Goal: Task Accomplishment & Management: Manage account settings

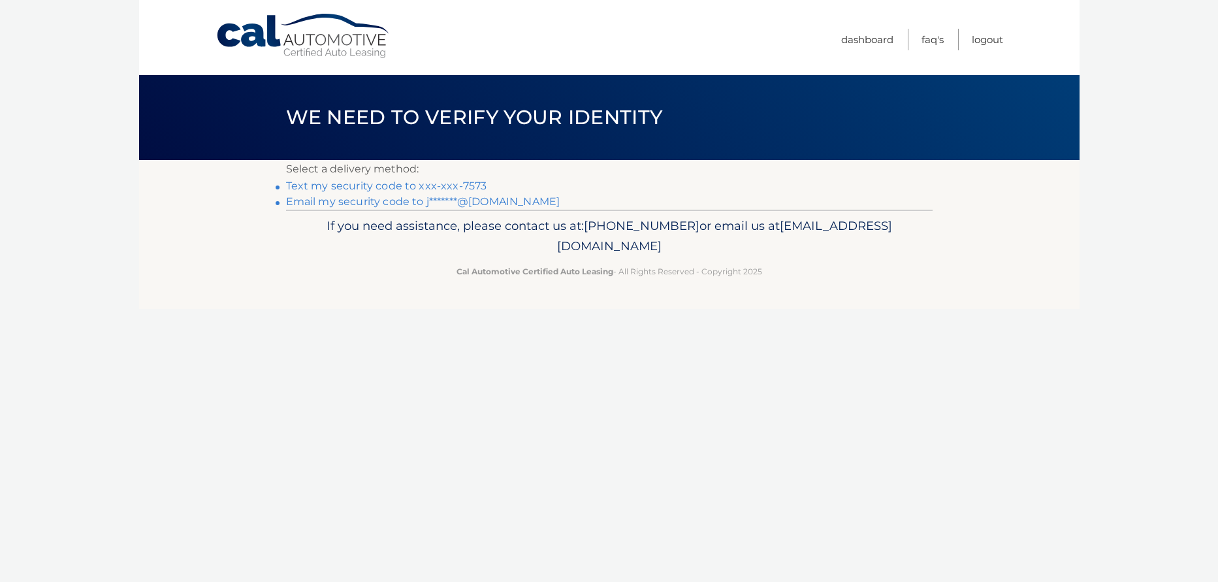
click at [375, 185] on link "Text my security code to xxx-xxx-7573" at bounding box center [386, 186] width 201 height 12
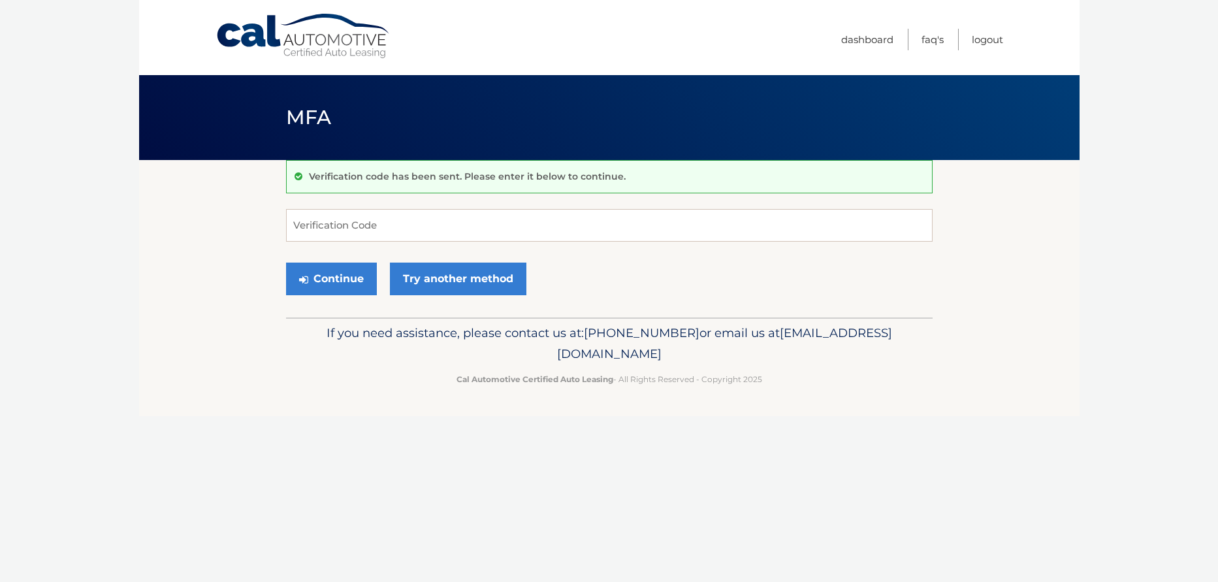
click at [490, 206] on div "Verification code has been sent. Please enter it below to continue. Verificatio…" at bounding box center [609, 238] width 646 height 157
click at [489, 226] on input "Verification Code" at bounding box center [609, 225] width 646 height 33
type input "828386"
click at [332, 268] on button "Continue" at bounding box center [331, 278] width 91 height 33
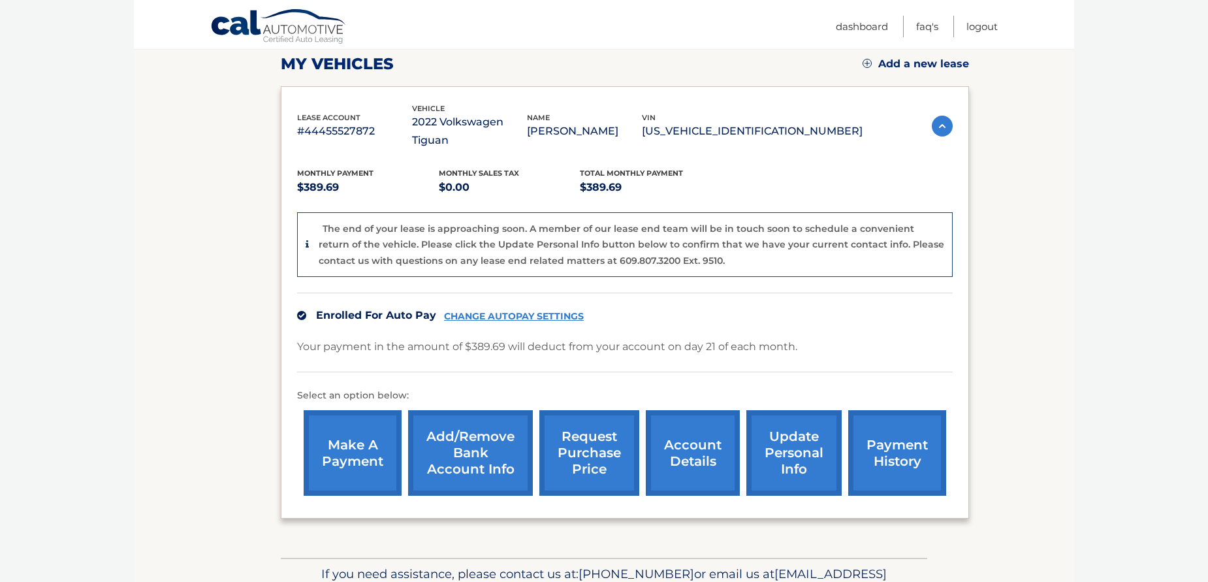
scroll to position [196, 0]
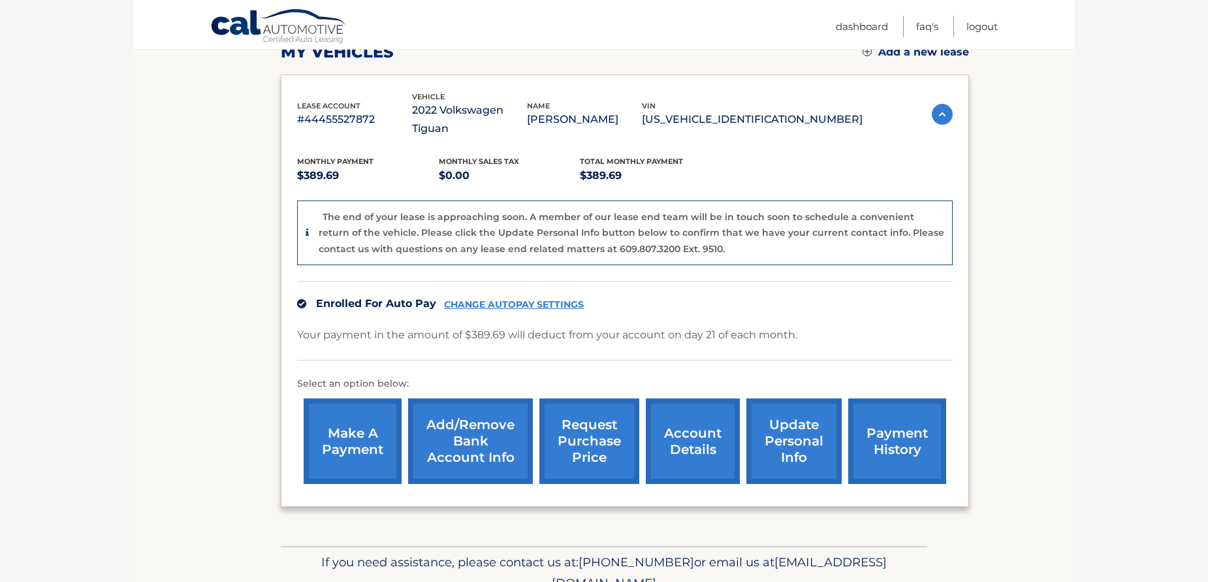
click at [671, 421] on link "account details" at bounding box center [693, 441] width 94 height 86
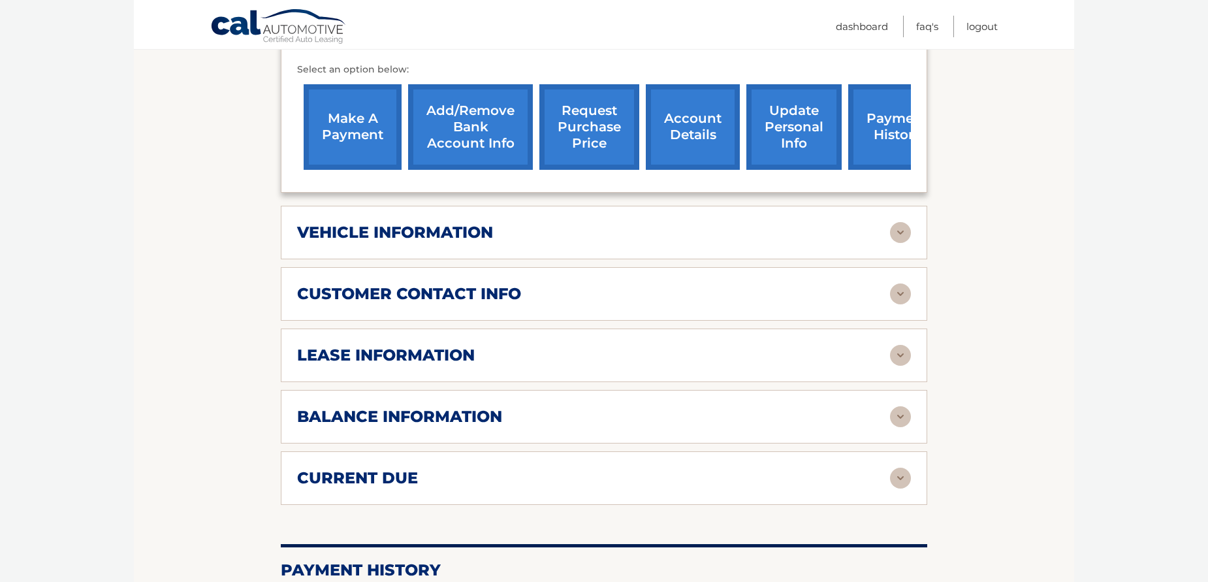
scroll to position [457, 0]
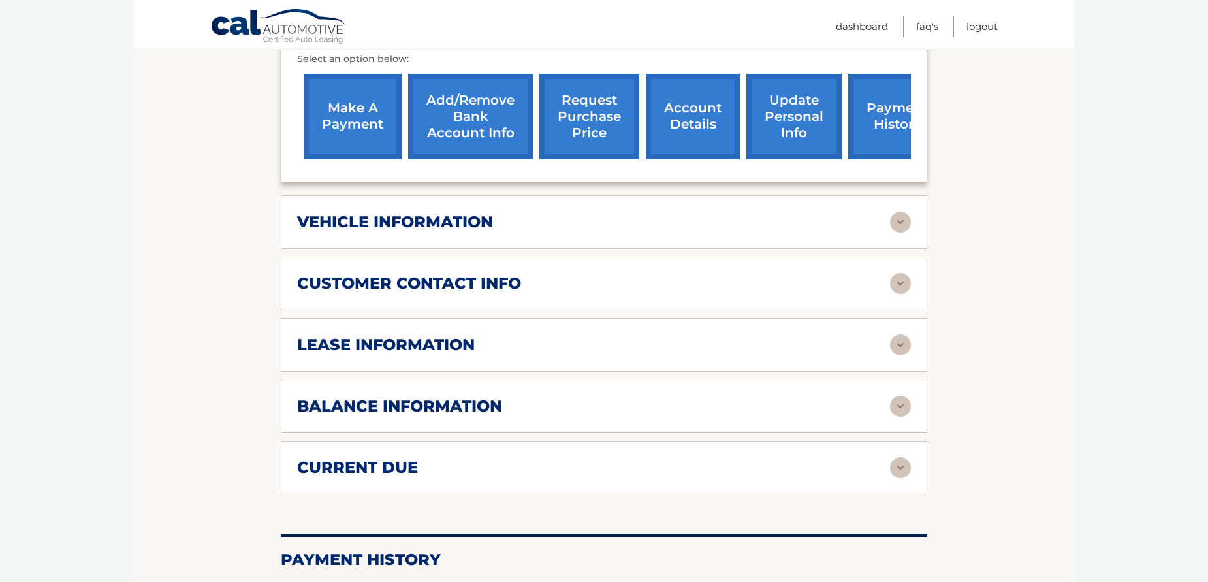
click at [894, 339] on img at bounding box center [900, 344] width 21 height 21
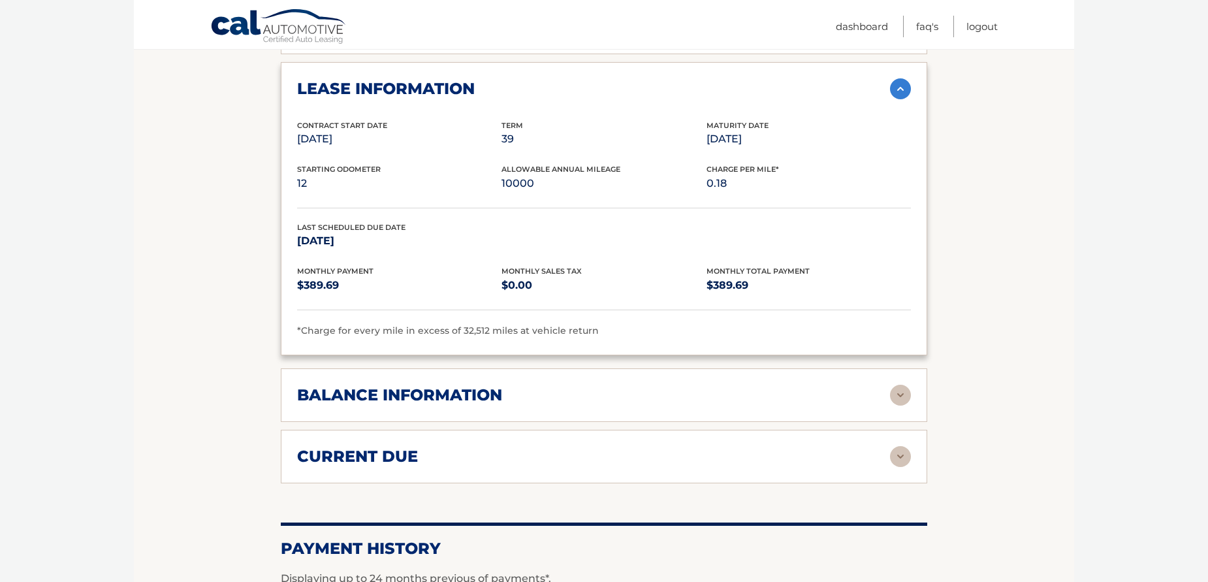
scroll to position [718, 0]
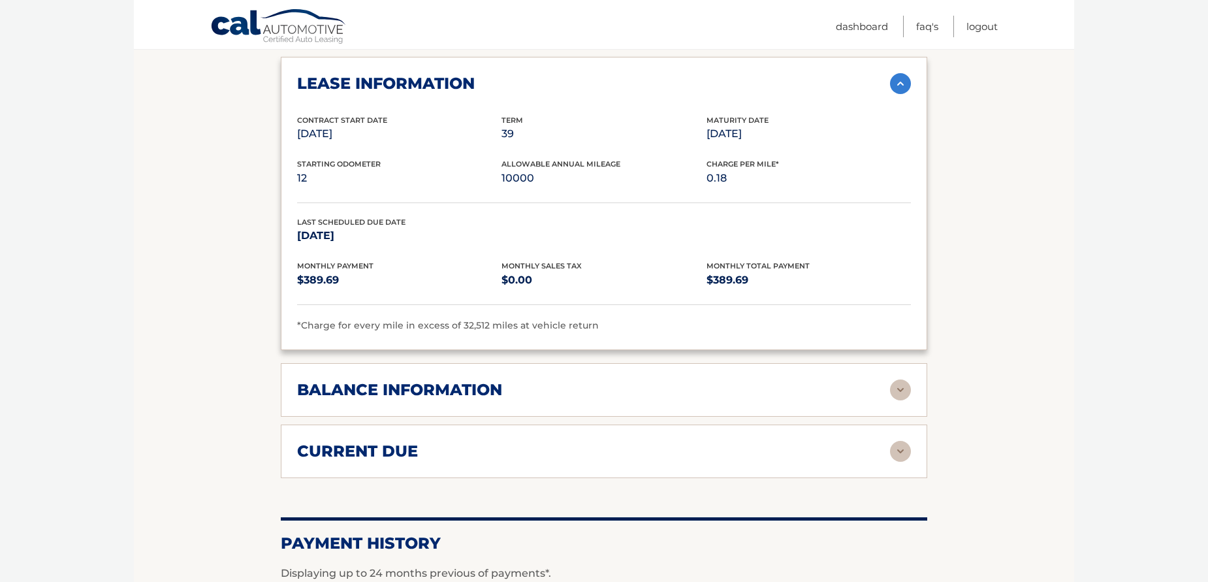
click at [906, 391] on img at bounding box center [900, 389] width 21 height 21
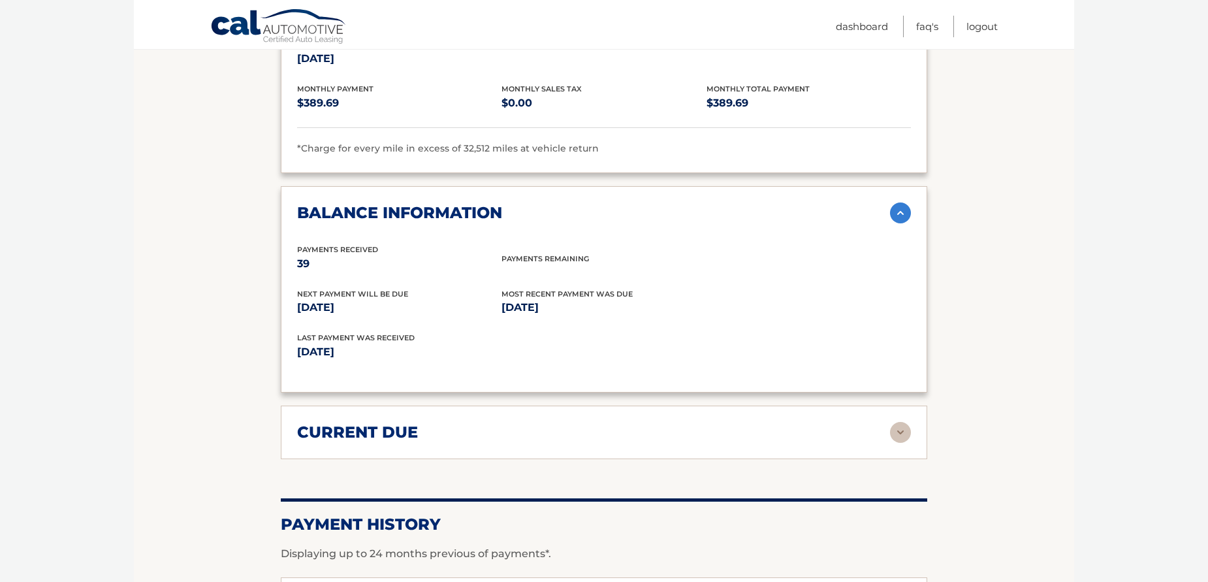
scroll to position [914, 0]
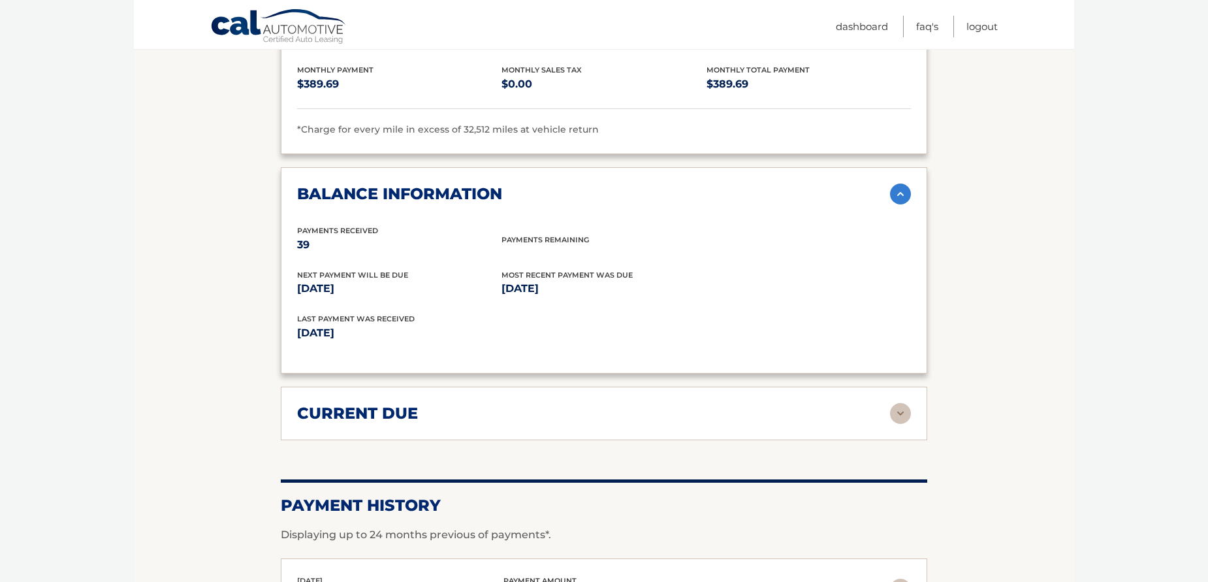
click at [898, 417] on img at bounding box center [900, 413] width 21 height 21
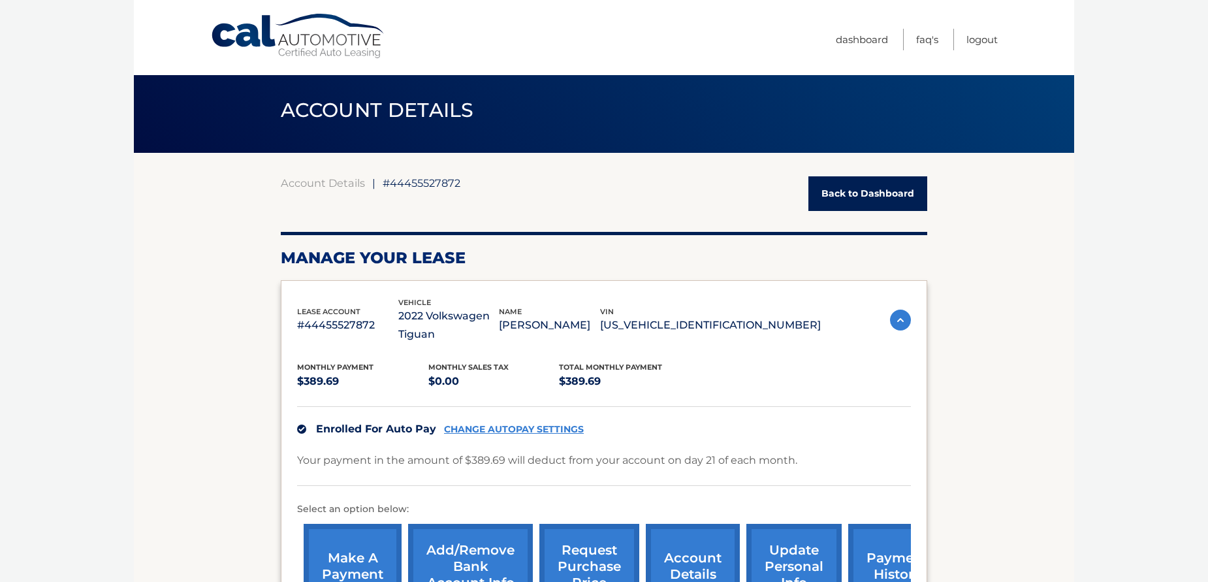
scroll to position [0, 0]
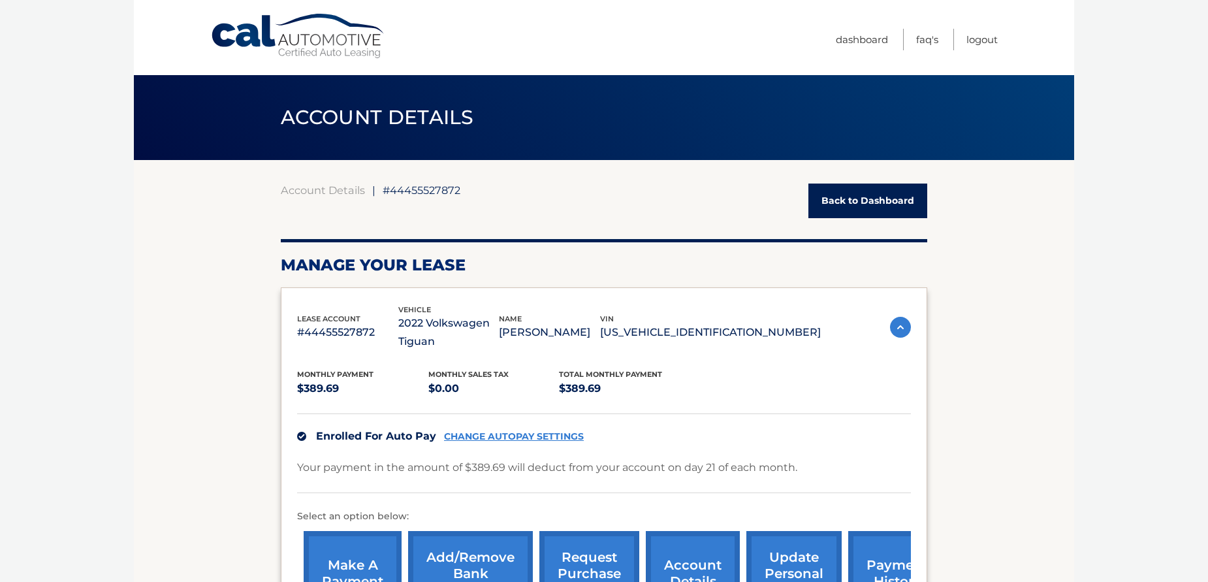
click at [866, 200] on link "Back to Dashboard" at bounding box center [867, 200] width 119 height 35
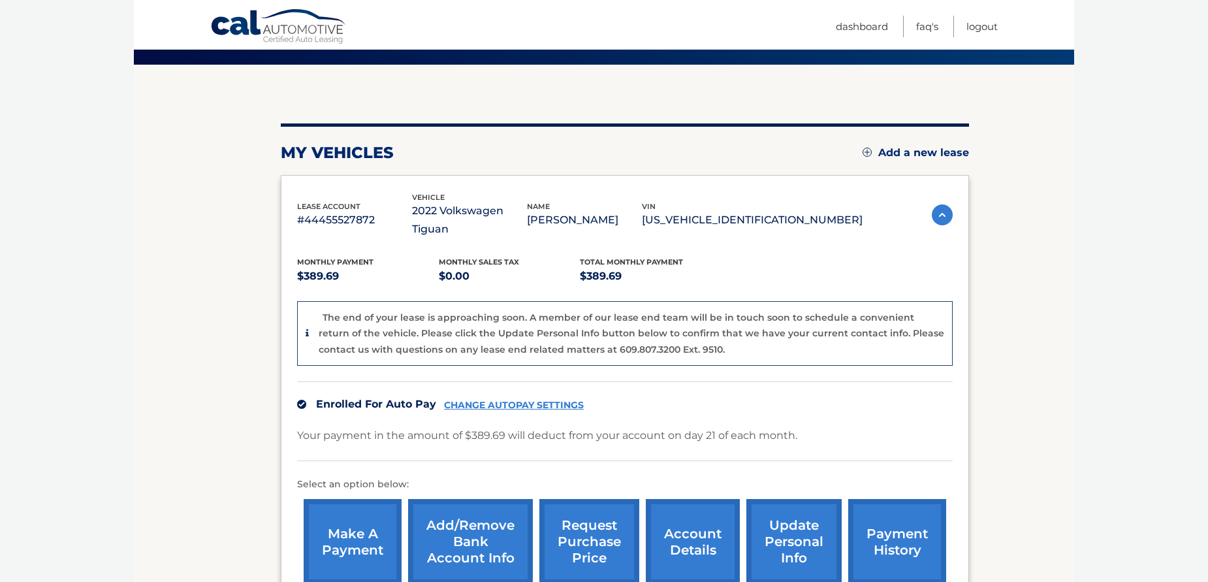
scroll to position [131, 0]
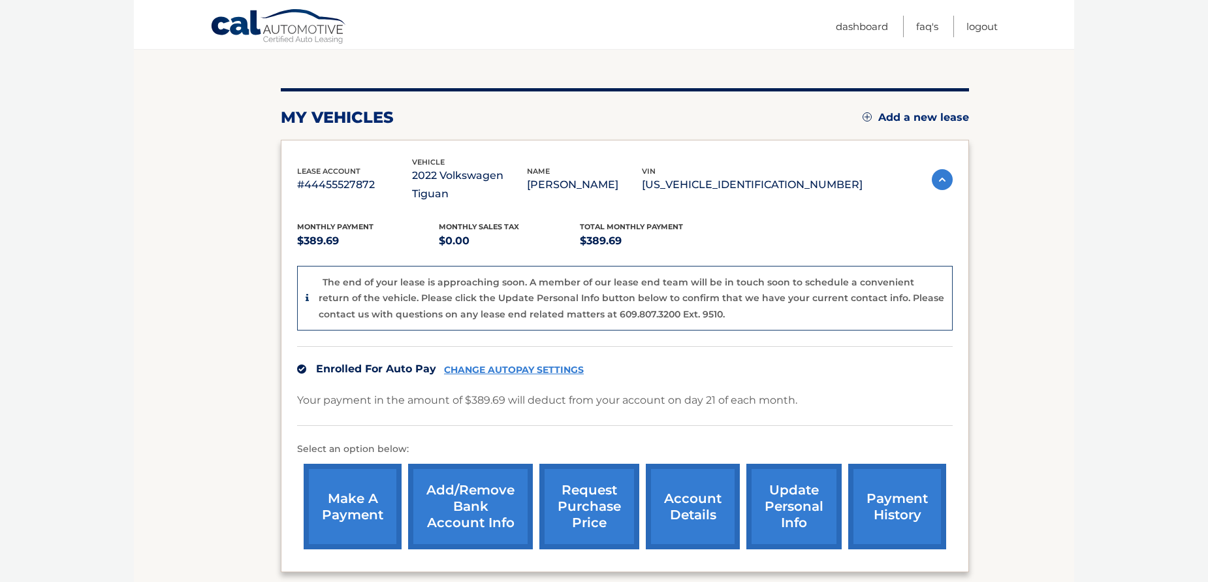
click at [689, 483] on link "account details" at bounding box center [693, 507] width 94 height 86
